Goal: Task Accomplishment & Management: Complete application form

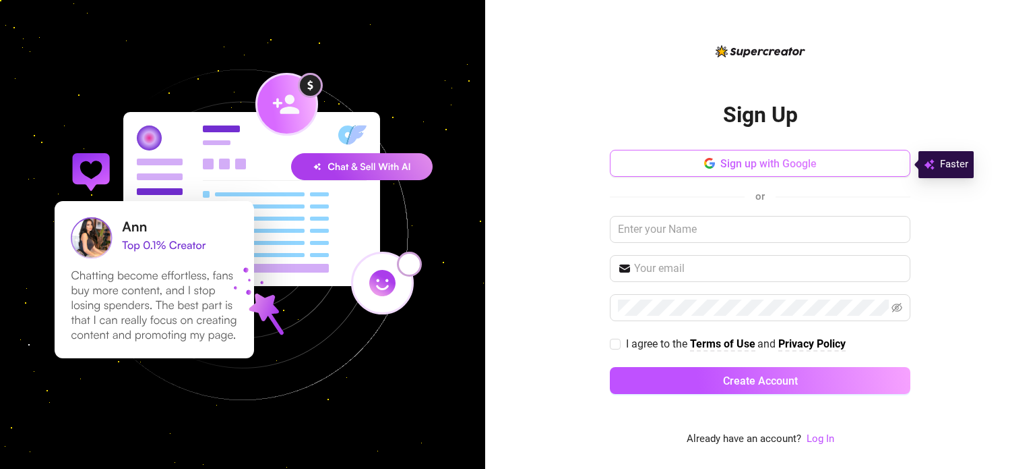
click at [704, 159] on icon "button" at bounding box center [709, 163] width 11 height 11
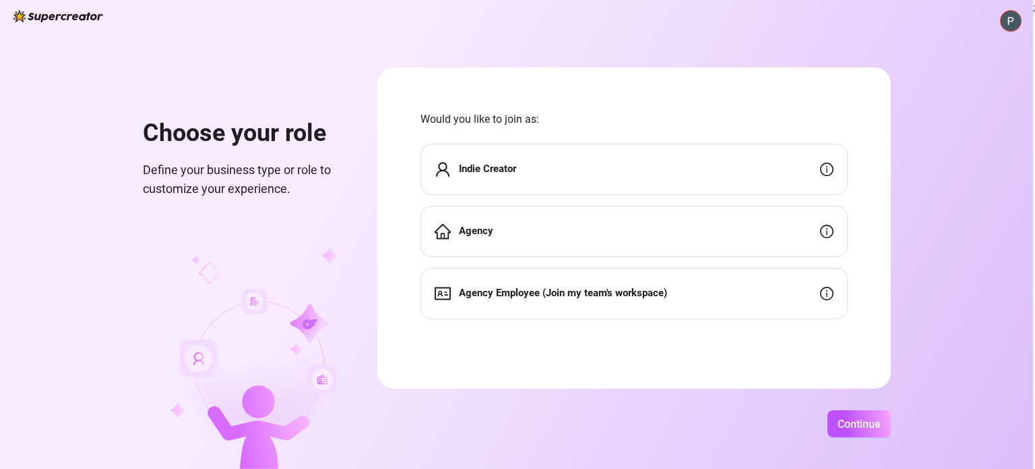
click at [626, 164] on div "Indie Creator" at bounding box center [634, 169] width 427 height 51
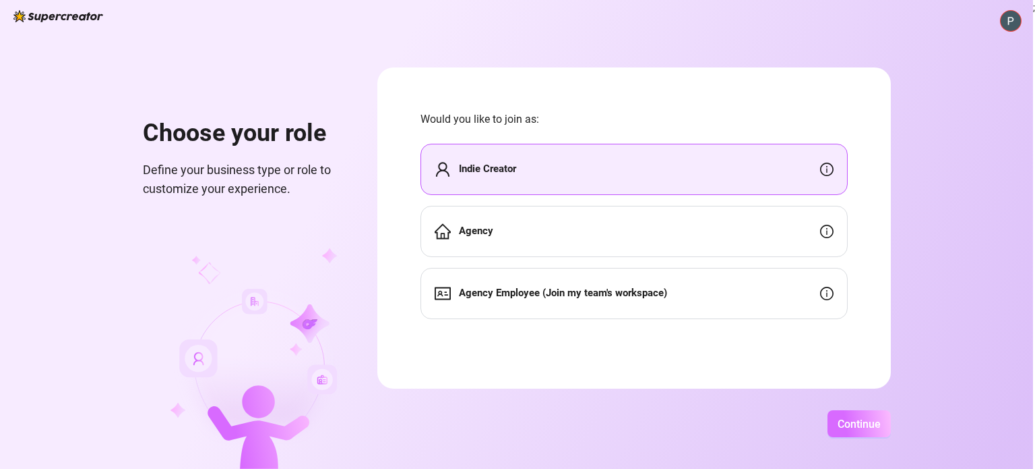
click at [841, 425] on span "Continue" at bounding box center [859, 423] width 43 height 13
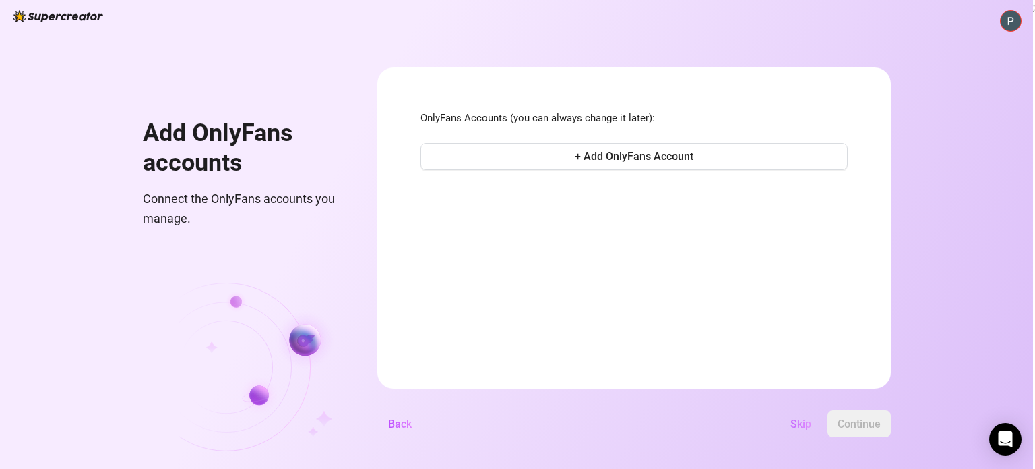
click at [802, 426] on span "Skip" at bounding box center [801, 423] width 21 height 13
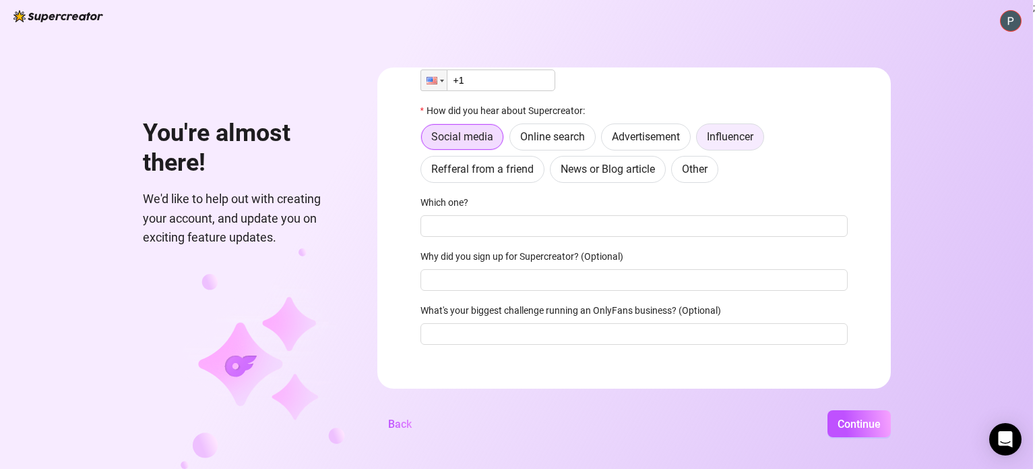
scroll to position [112, 0]
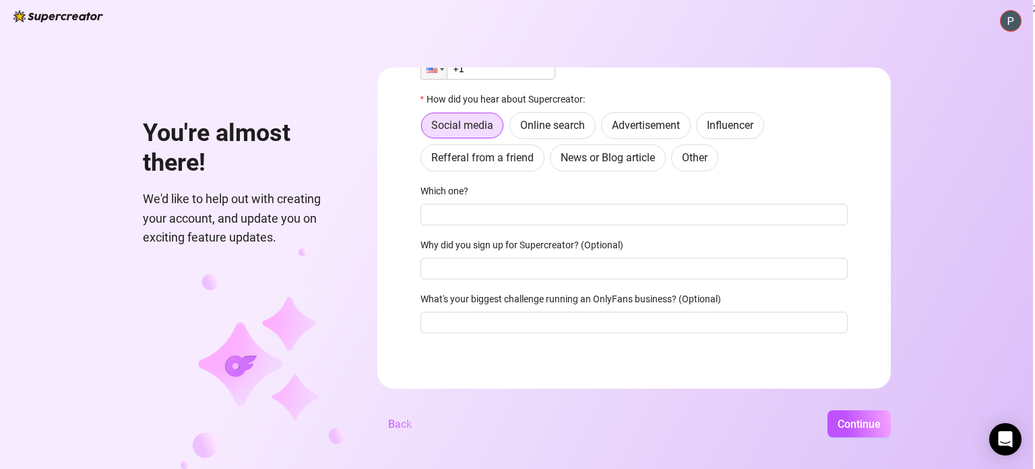
click at [397, 427] on span "Back" at bounding box center [400, 423] width 24 height 13
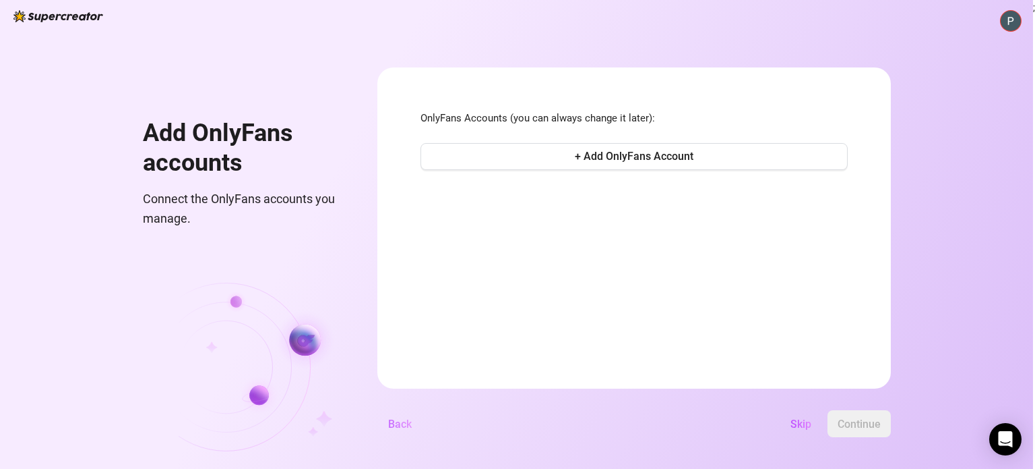
scroll to position [0, 0]
click at [397, 427] on span "Back" at bounding box center [400, 423] width 24 height 13
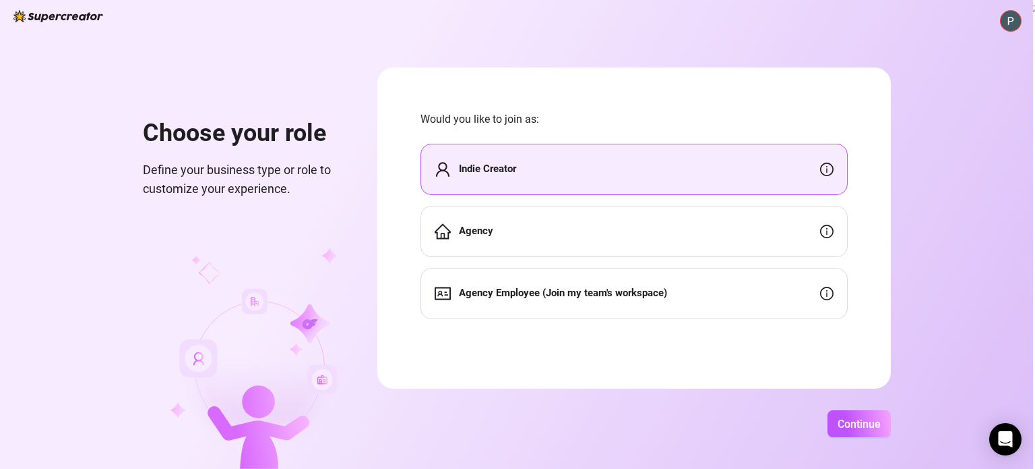
click at [992, 29] on div "Choose your role Define your business type or role to customize your experience…" at bounding box center [516, 234] width 1033 height 469
click at [1001, 21] on img at bounding box center [1011, 21] width 20 height 20
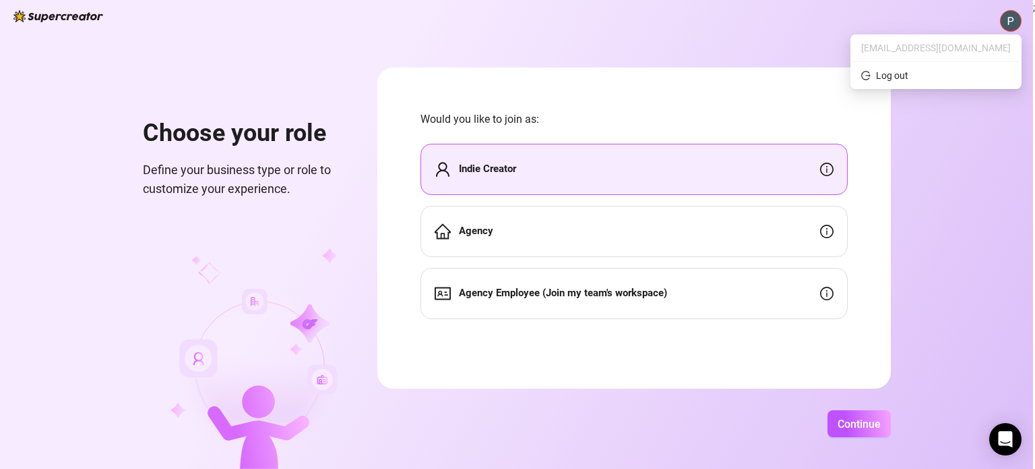
click at [85, 13] on img at bounding box center [58, 16] width 90 height 12
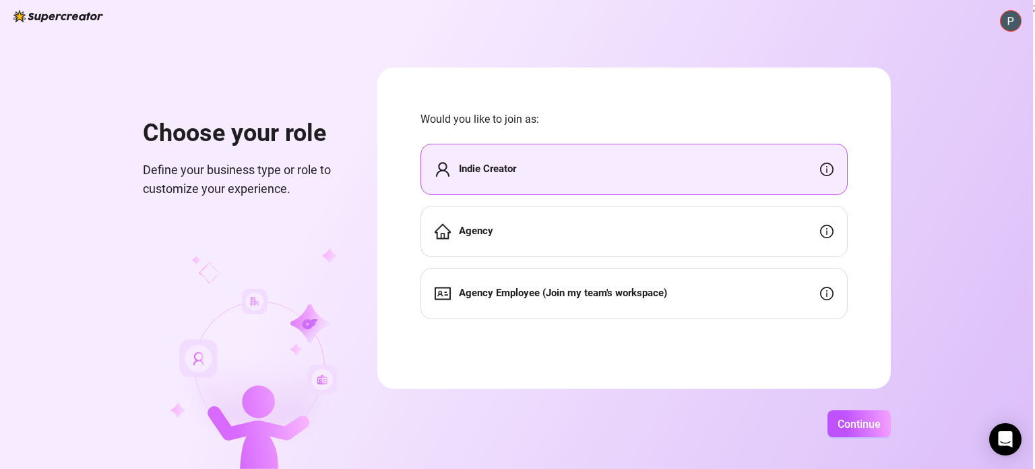
click at [32, 17] on img at bounding box center [58, 16] width 90 height 12
click at [735, 295] on div "Agency Employee (Join my team's workspace)" at bounding box center [634, 293] width 427 height 51
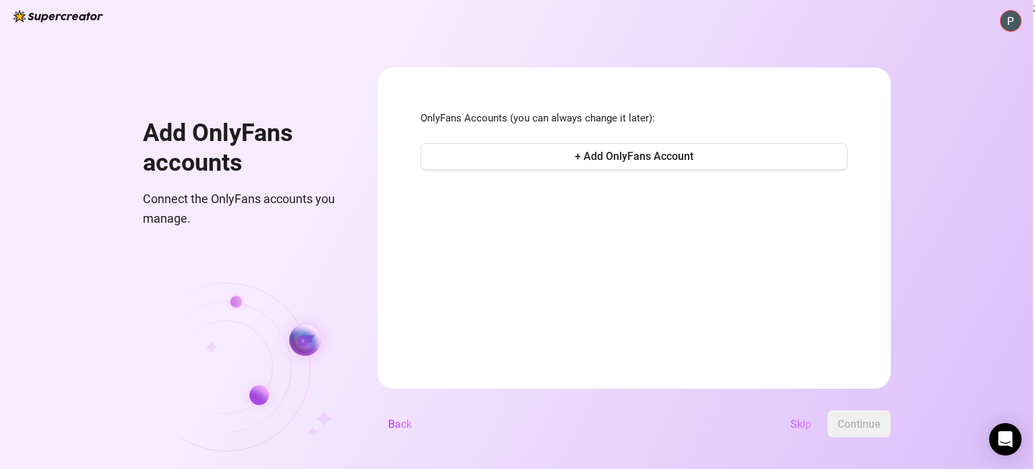
click at [793, 417] on button "Skip" at bounding box center [801, 423] width 42 height 27
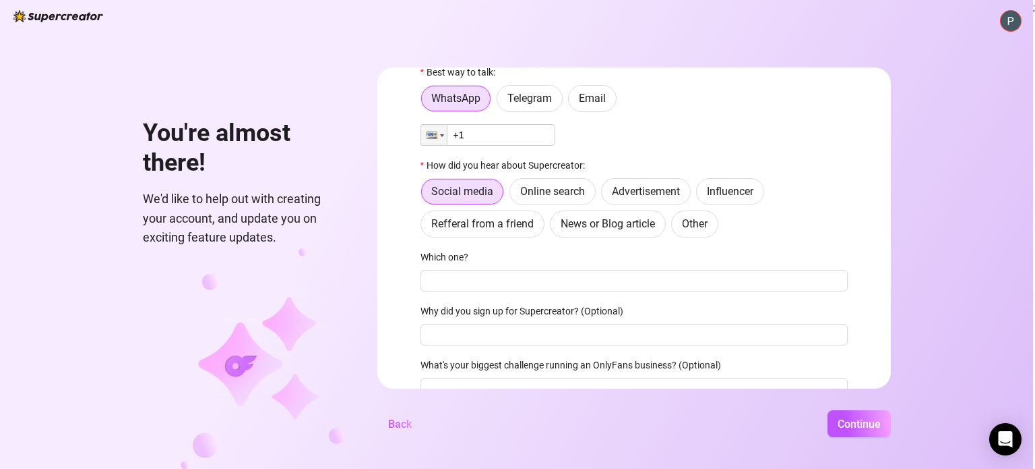
scroll to position [112, 0]
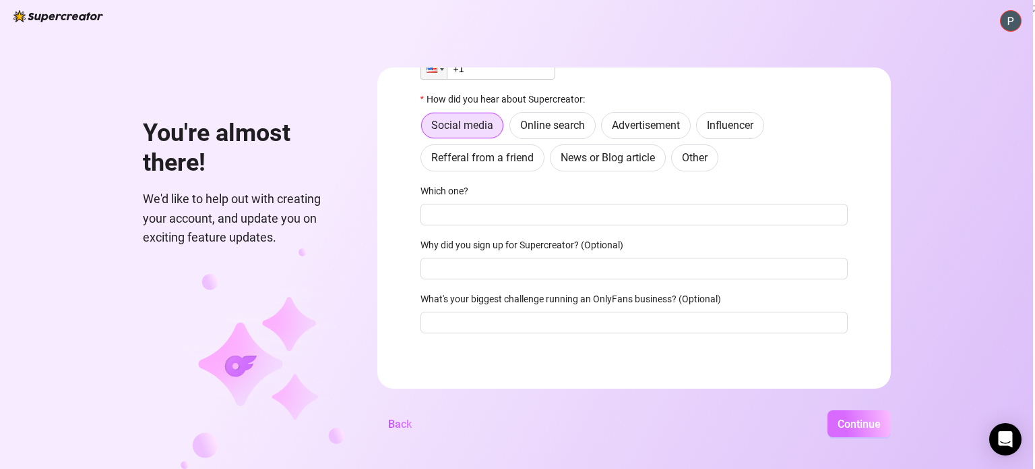
click at [864, 414] on button "Continue" at bounding box center [859, 423] width 63 height 27
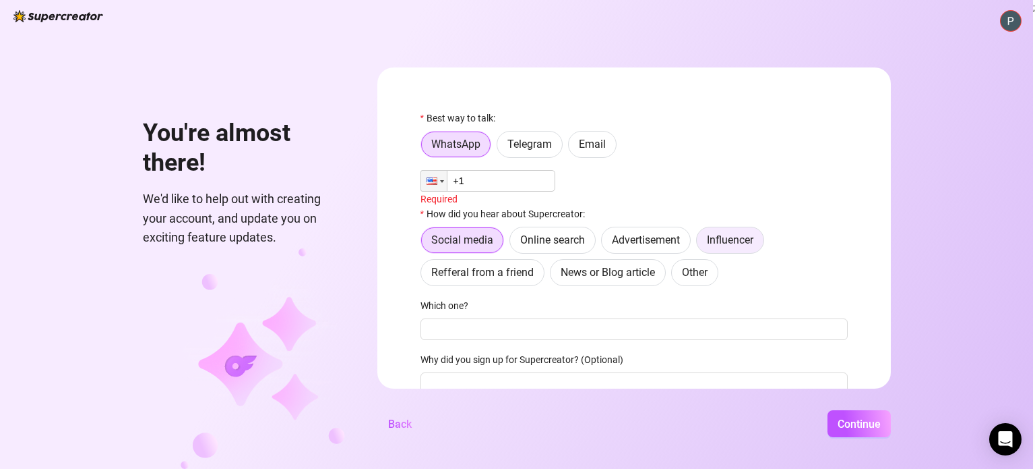
scroll to position [0, 0]
click at [442, 164] on div "Best way to talk: WhatsApp Telegram Email Phone +1 Required How did you hear ab…" at bounding box center [634, 285] width 427 height 349
click at [442, 183] on div at bounding box center [434, 181] width 26 height 20
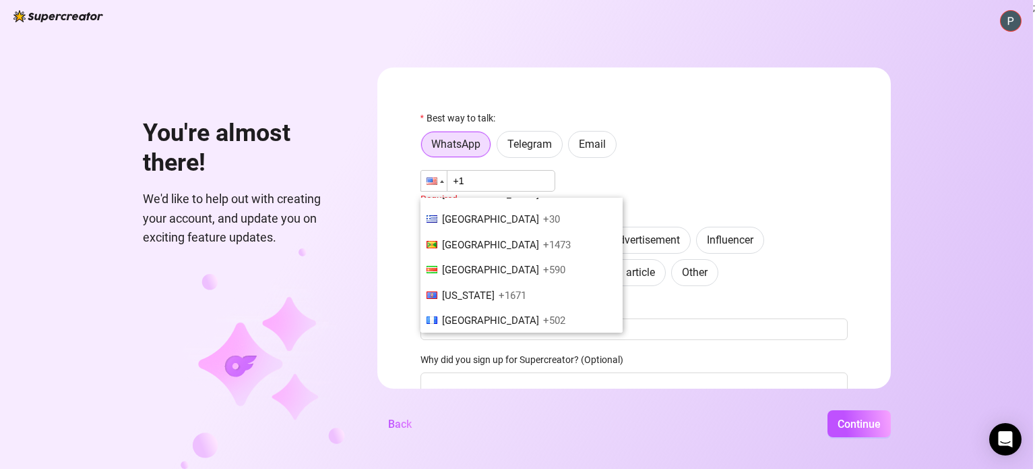
scroll to position [2181, 0]
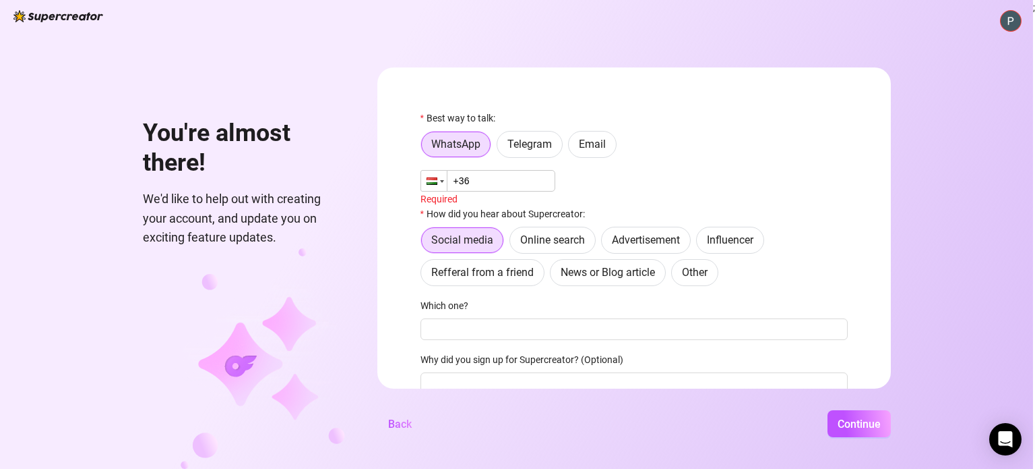
click at [433, 179] on div at bounding box center [432, 180] width 11 height 7
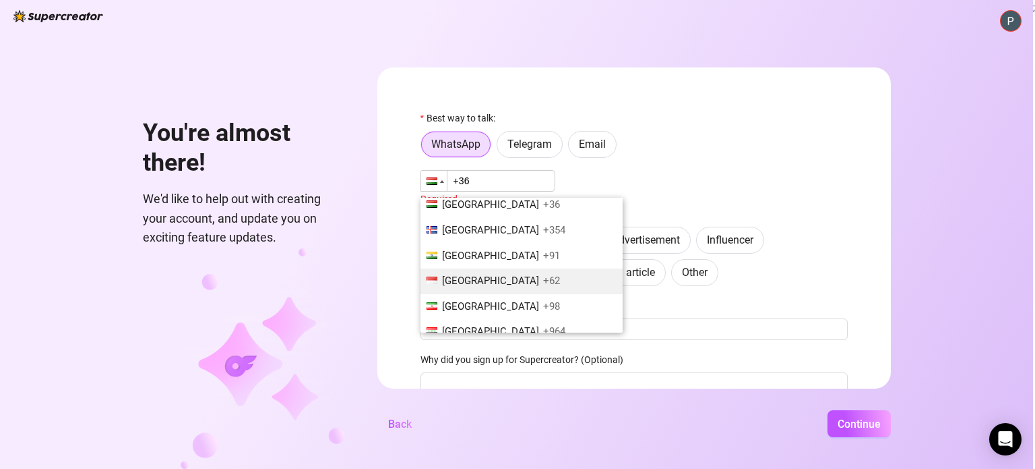
click at [543, 249] on span "+91" at bounding box center [551, 255] width 17 height 12
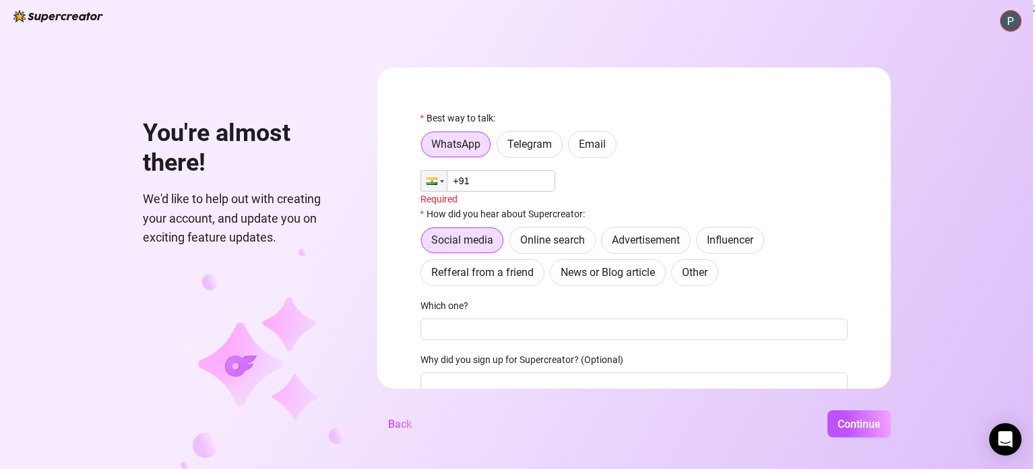
click at [502, 185] on input "+91" at bounding box center [488, 181] width 135 height 22
type input "+91 88266-35454"
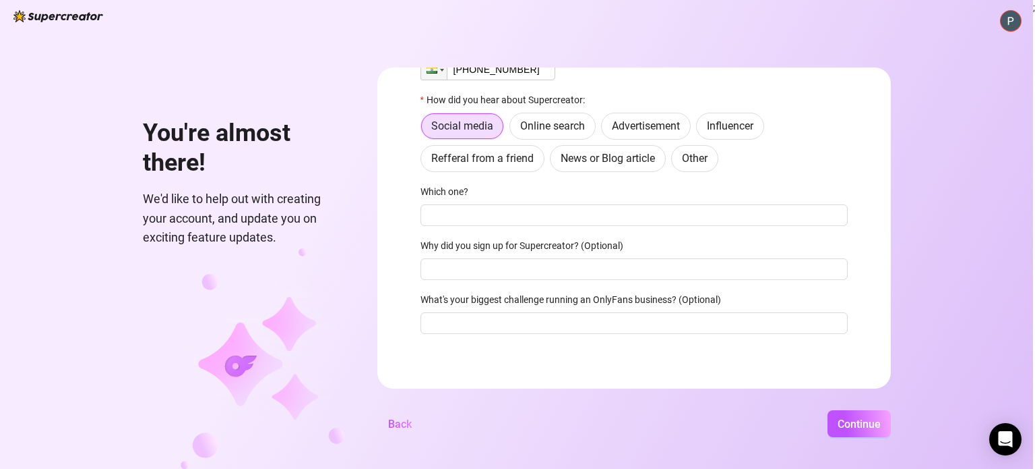
scroll to position [112, 0]
click at [882, 429] on button "Continue" at bounding box center [859, 423] width 63 height 27
